Goal: Information Seeking & Learning: Learn about a topic

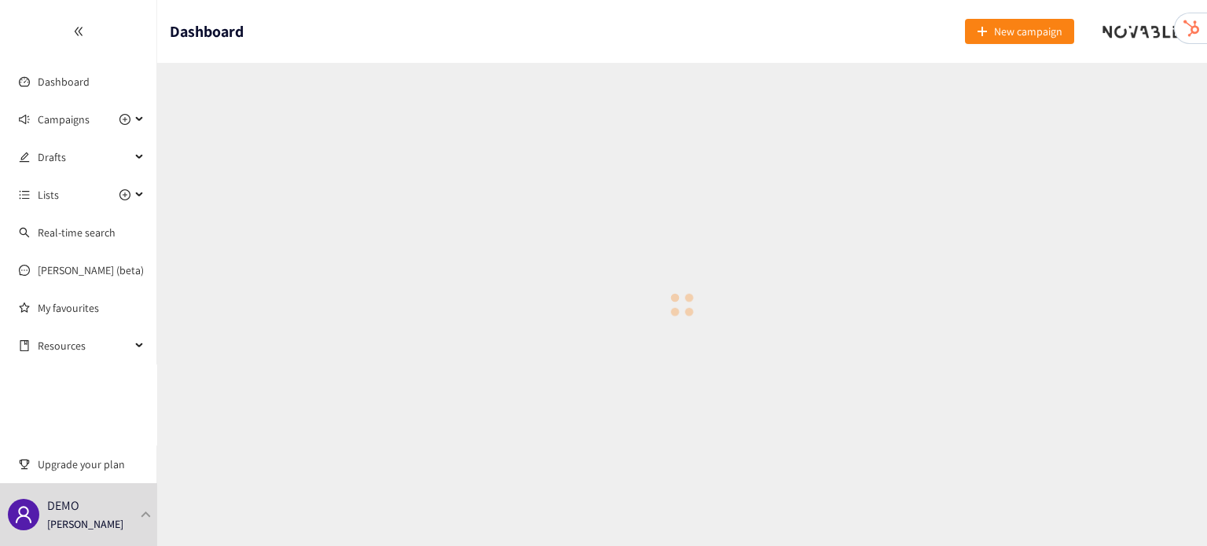
checkbox input "true"
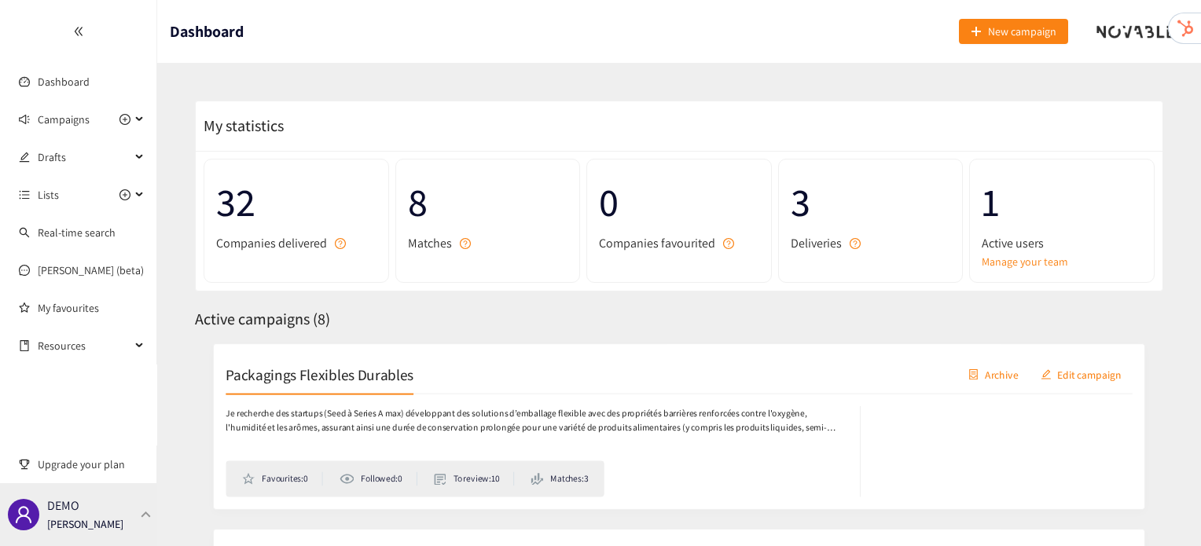
click at [138, 545] on div "DEMO [PERSON_NAME]" at bounding box center [78, 514] width 157 height 63
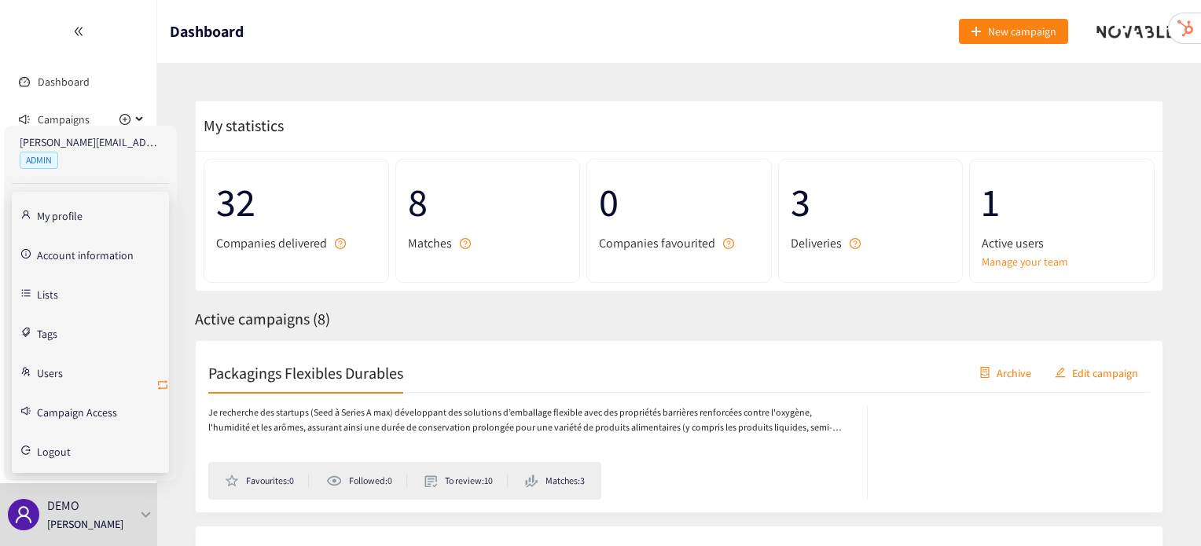
click at [163, 381] on icon "retweet" at bounding box center [162, 384] width 9 height 9
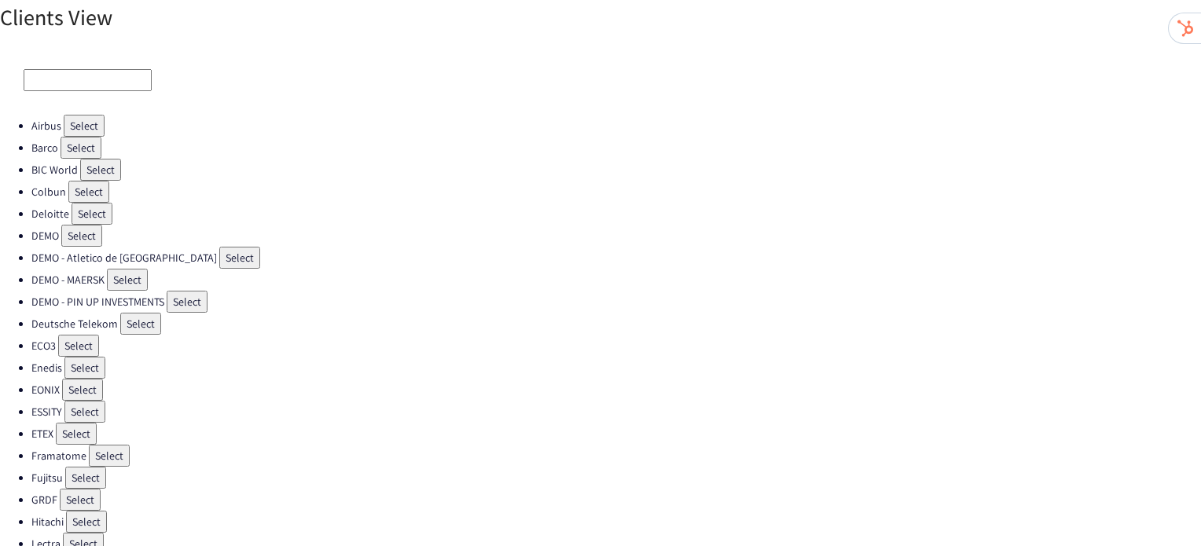
click at [87, 191] on button "Select" at bounding box center [88, 192] width 41 height 22
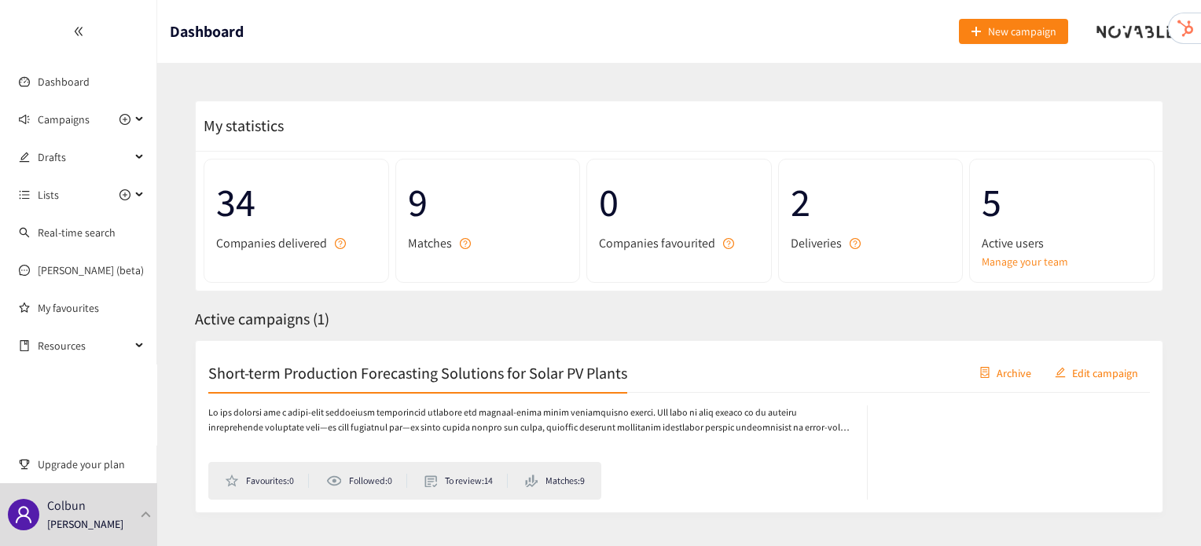
click at [321, 379] on h2 "Short-term Production Forecasting Solutions for Solar PV Plants" at bounding box center [417, 372] width 419 height 22
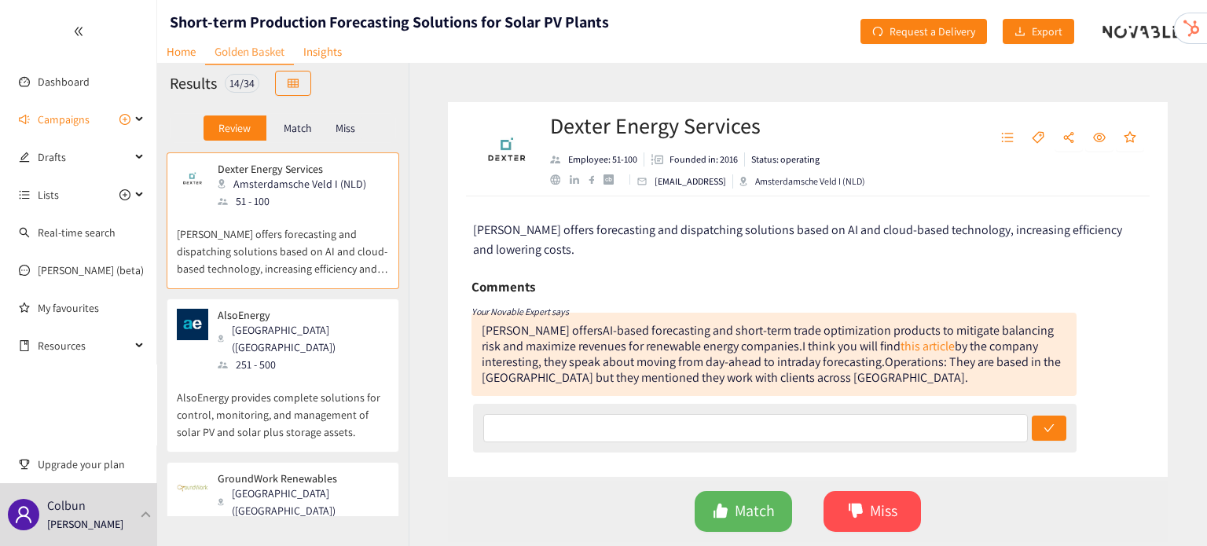
click at [317, 375] on p "AlsoEnergy provides complete solutions for control, monitoring, and management …" at bounding box center [283, 407] width 212 height 68
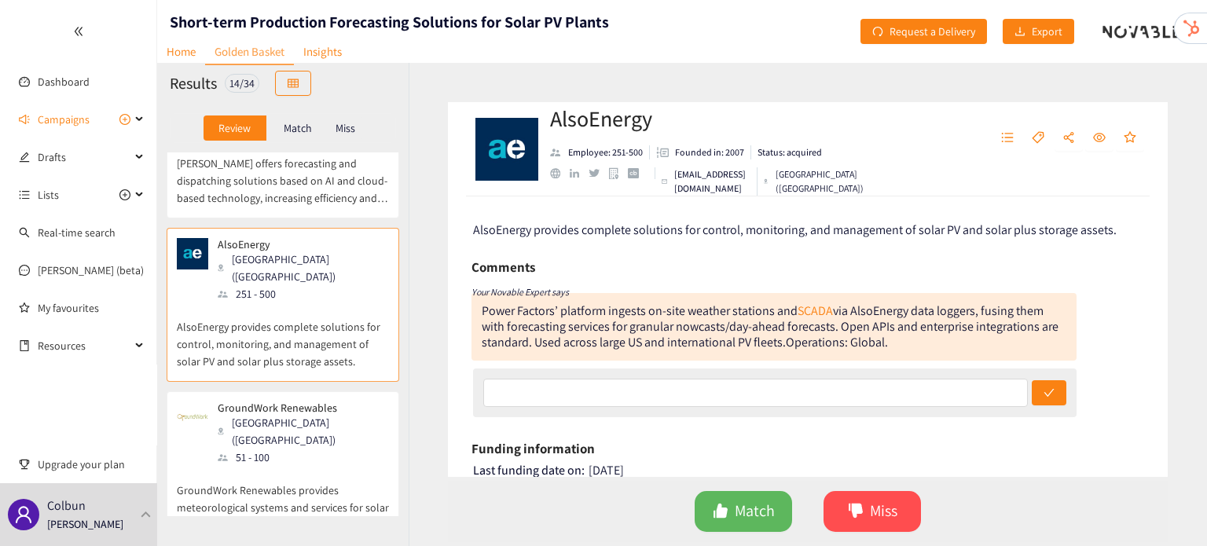
scroll to position [85, 0]
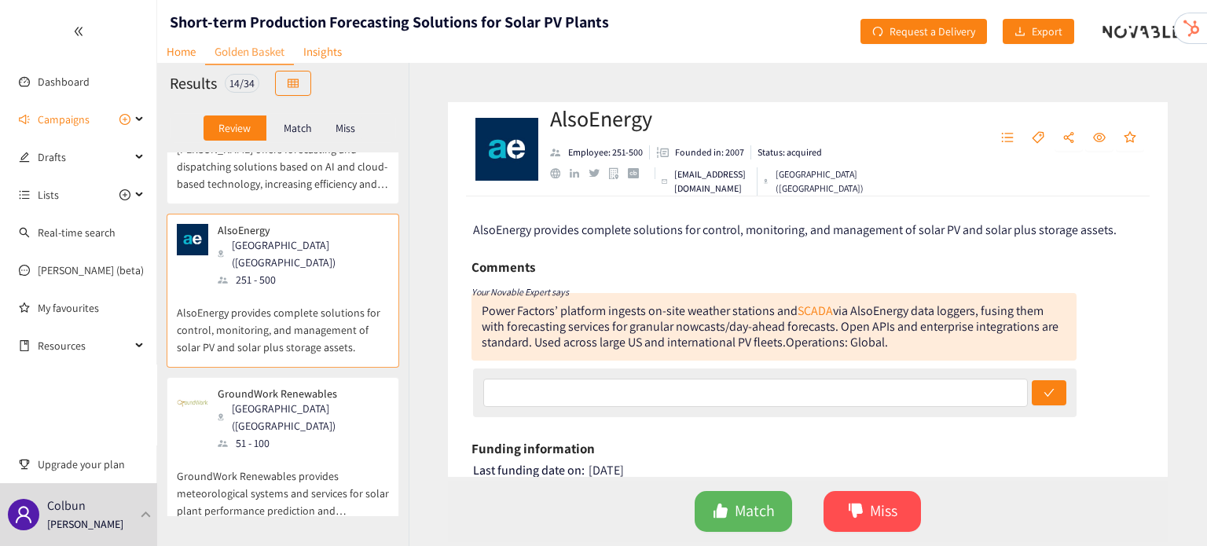
click at [307, 400] on div "[GEOGRAPHIC_DATA] ([GEOGRAPHIC_DATA])" at bounding box center [303, 417] width 170 height 35
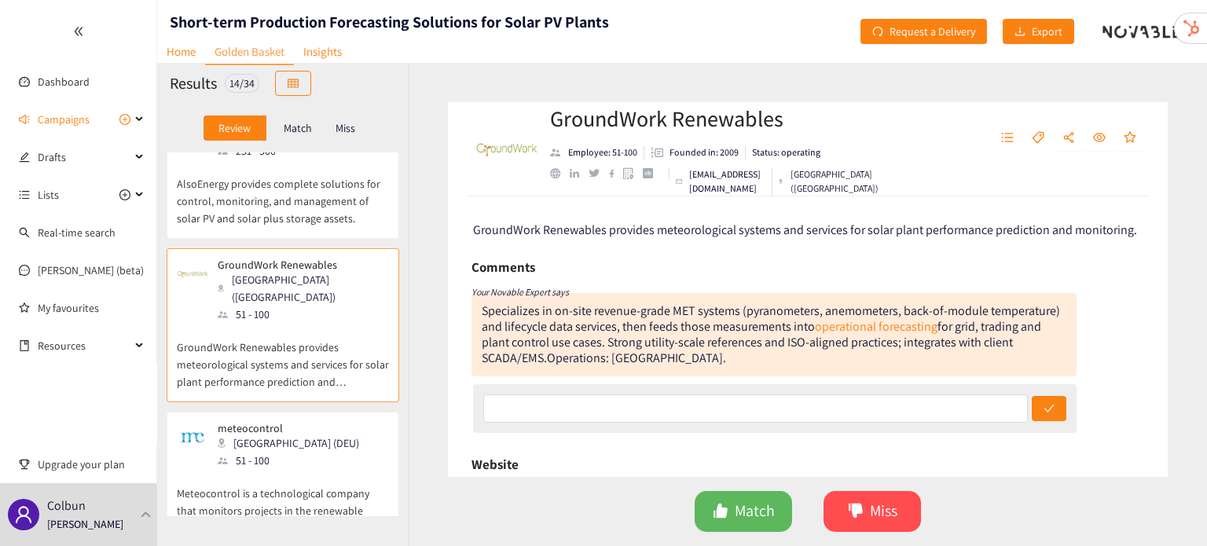
scroll to position [220, 0]
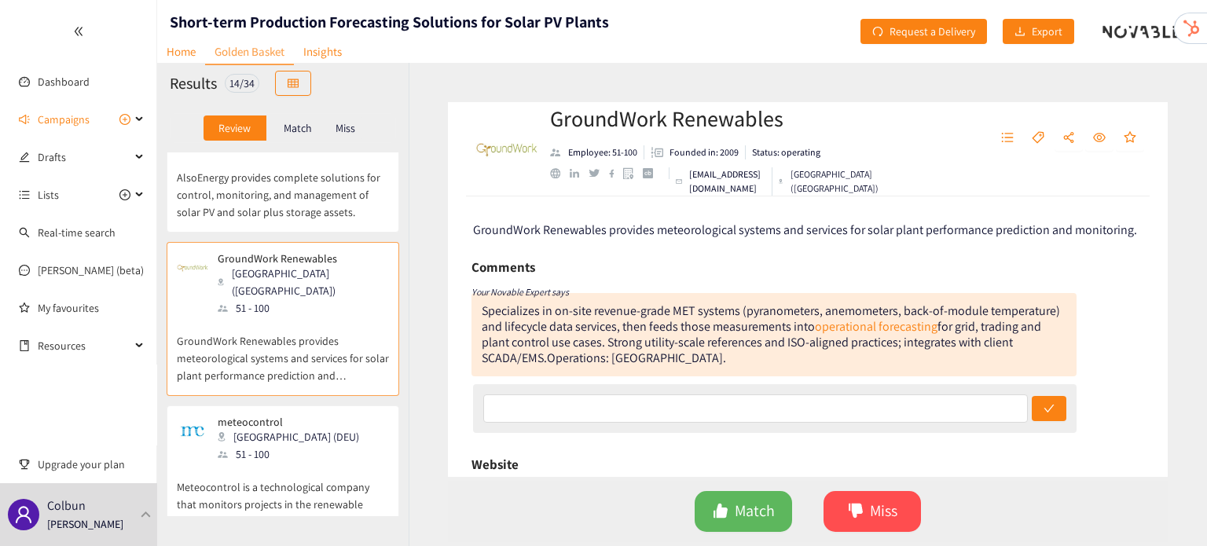
click at [314, 421] on div "meteocontrol Augsburg (DEU) 51 - 100" at bounding box center [283, 439] width 212 height 47
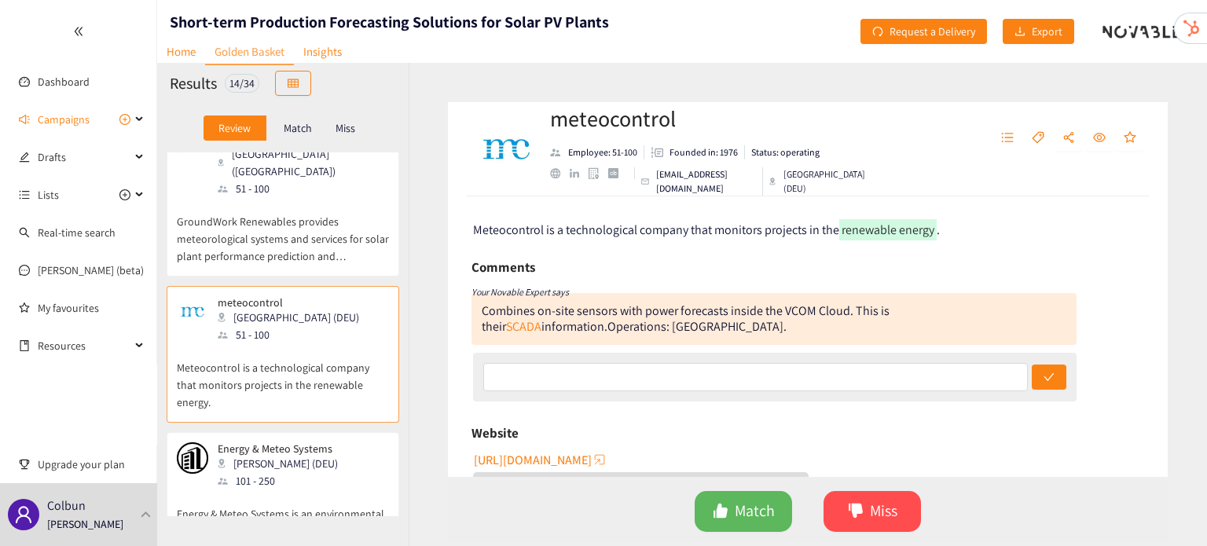
scroll to position [358, 0]
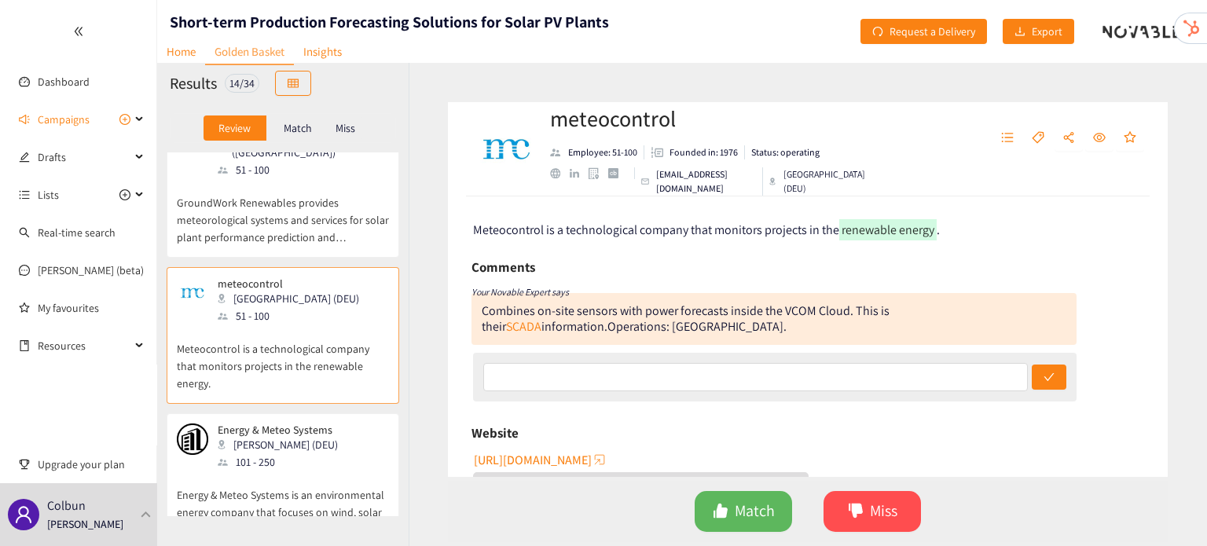
click at [314, 453] on div "101 - 250" at bounding box center [283, 461] width 130 height 17
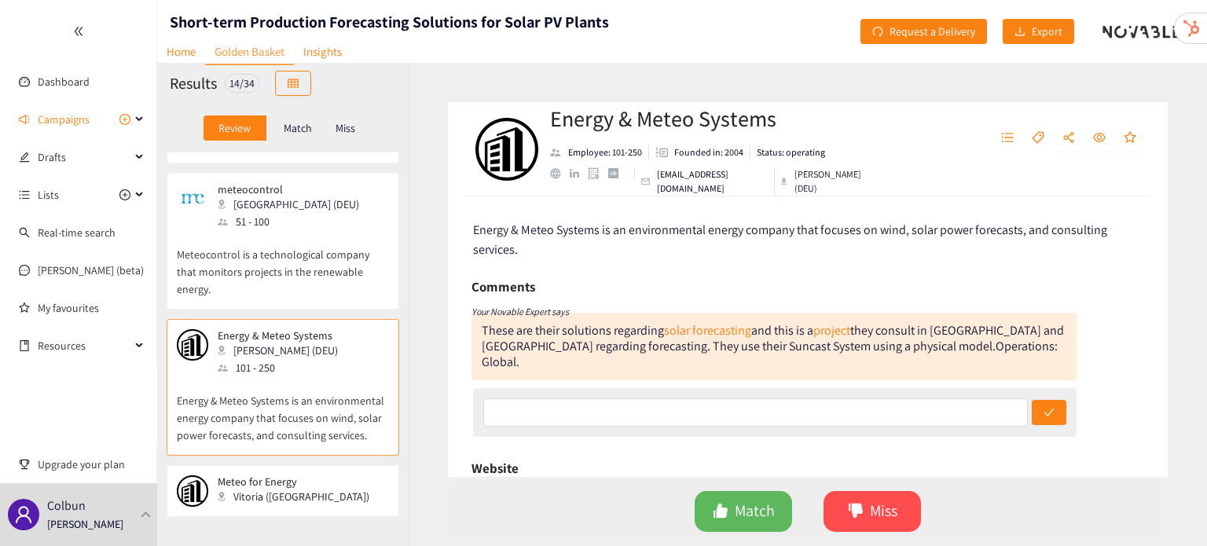
scroll to position [456, 0]
click at [309, 504] on p "Meteorological forecast & Energy forecast for Reneawable Energy plants." at bounding box center [283, 529] width 212 height 50
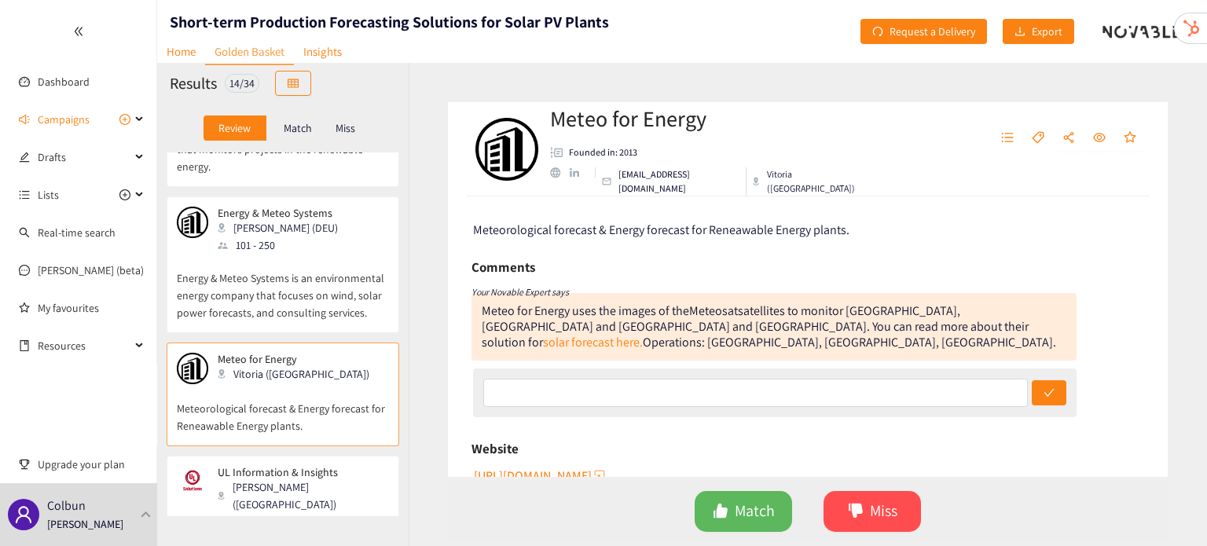
scroll to position [578, 0]
click at [309, 510] on div "51 - 100" at bounding box center [303, 518] width 170 height 17
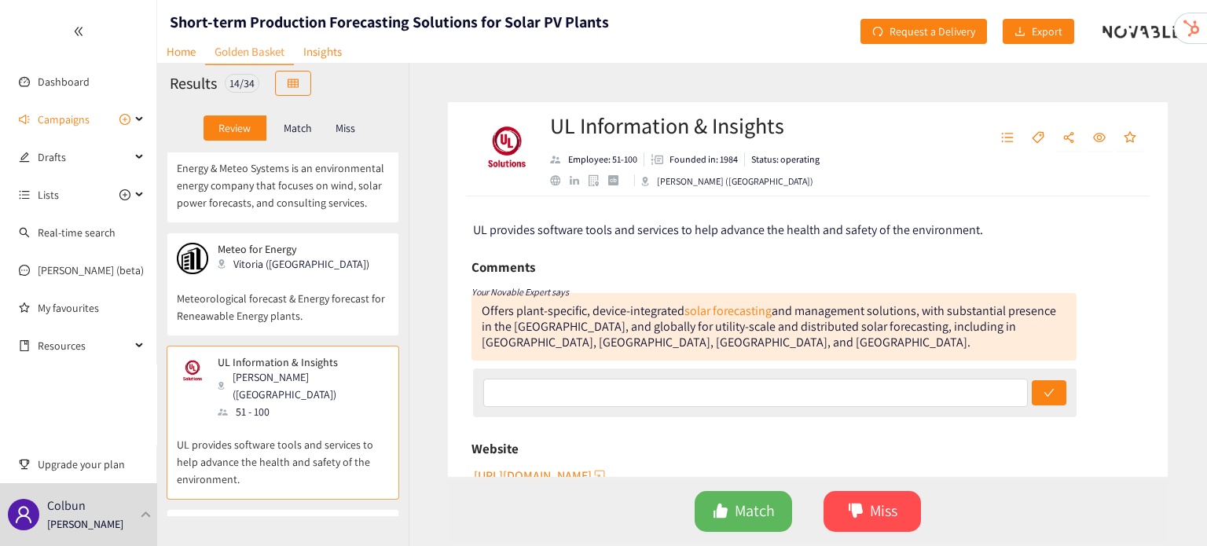
scroll to position [720, 0]
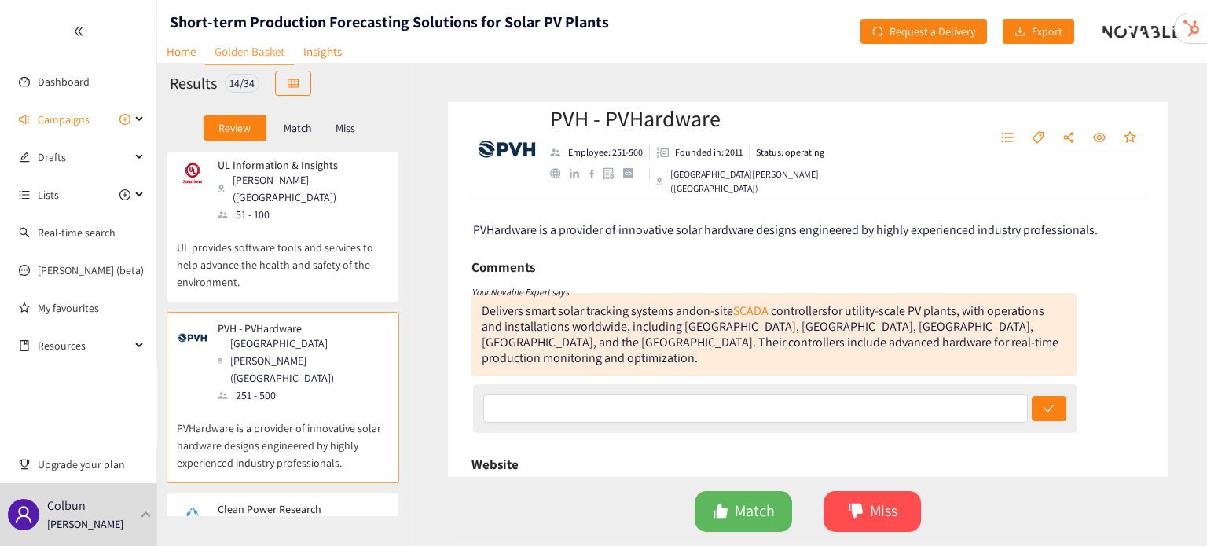
scroll to position [883, 0]
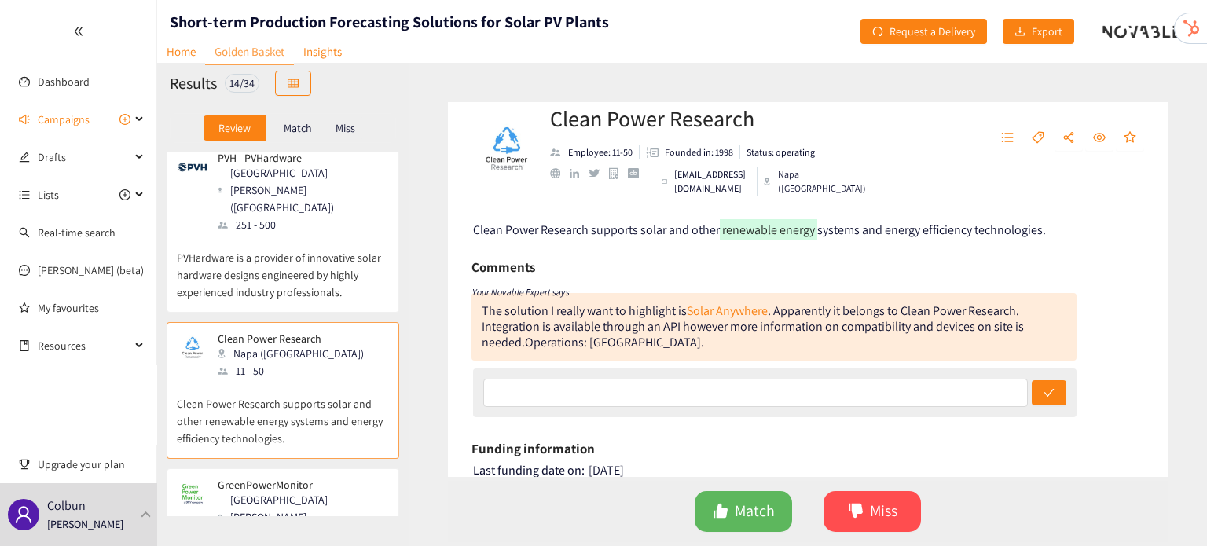
scroll to position [1053, 0]
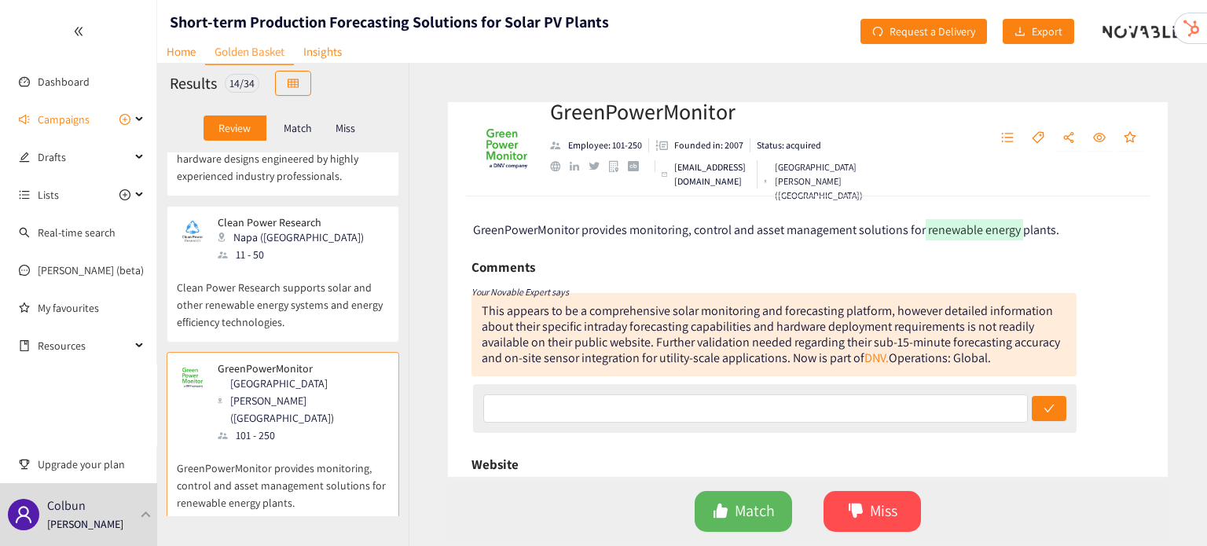
scroll to position [1201, 0]
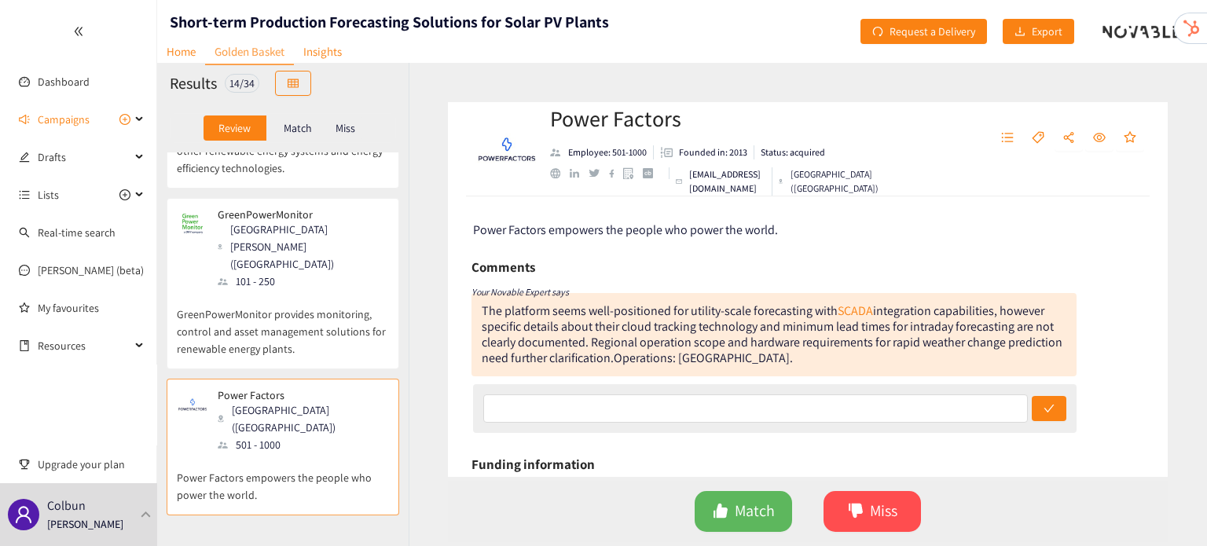
scroll to position [1327, 0]
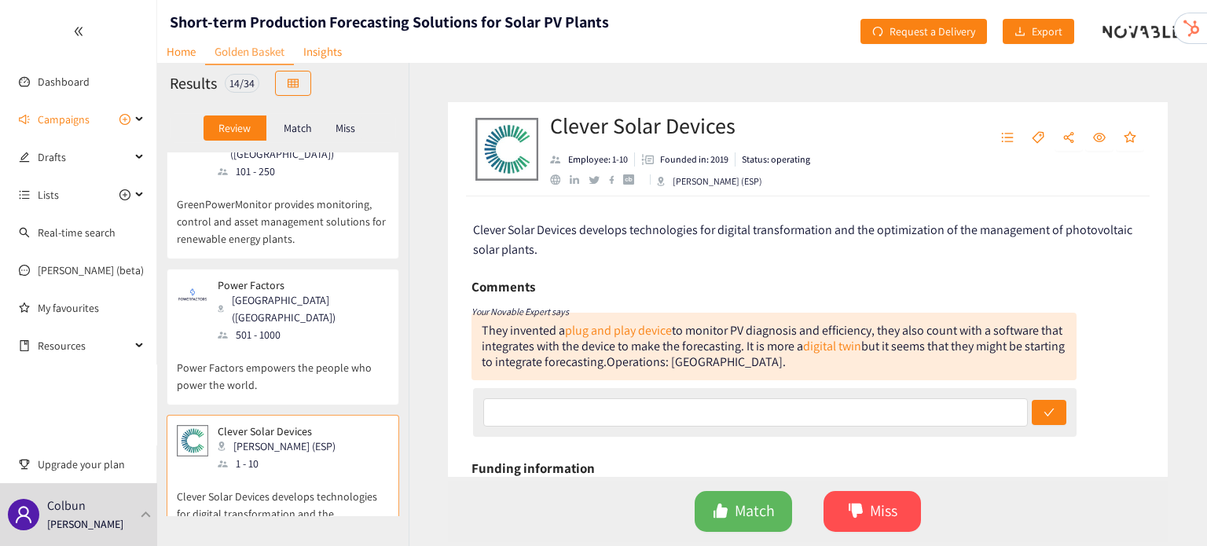
scroll to position [1471, 0]
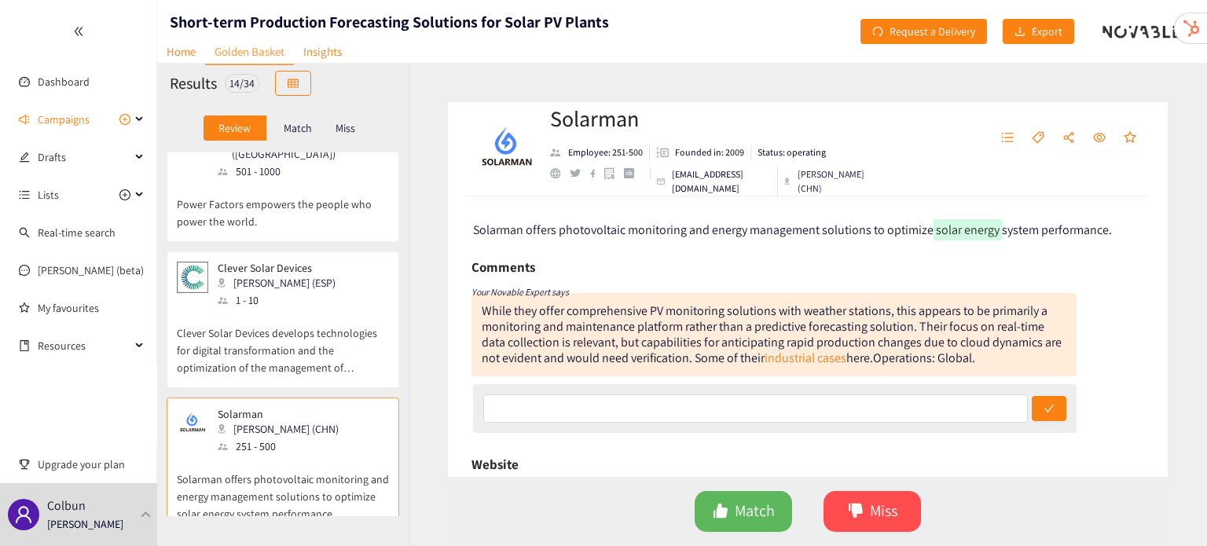
scroll to position [1597, 0]
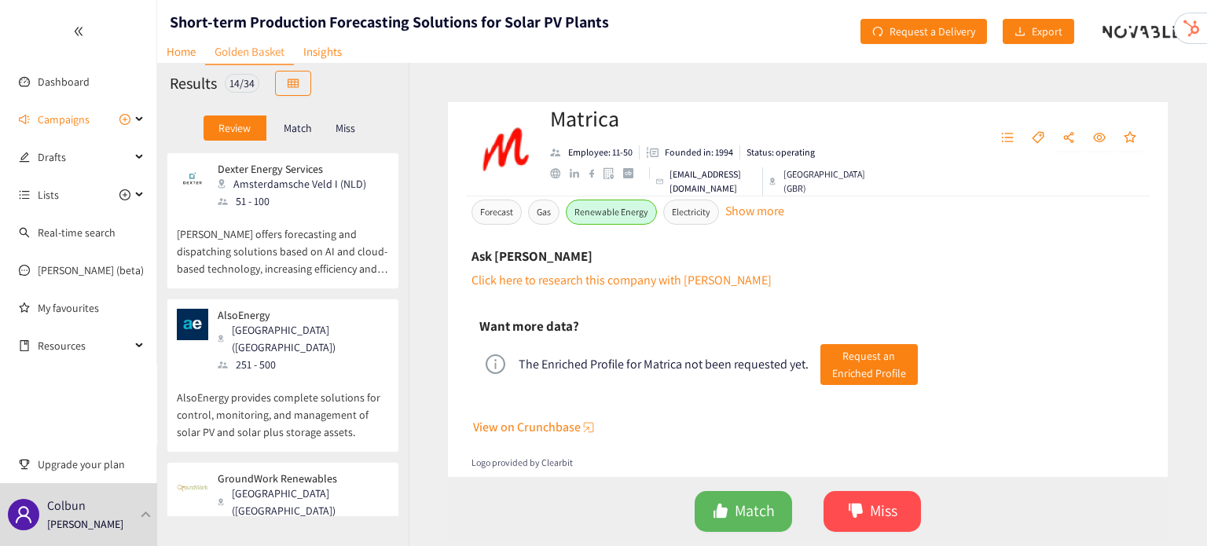
scroll to position [0, 0]
